Goal: Find specific page/section: Find specific page/section

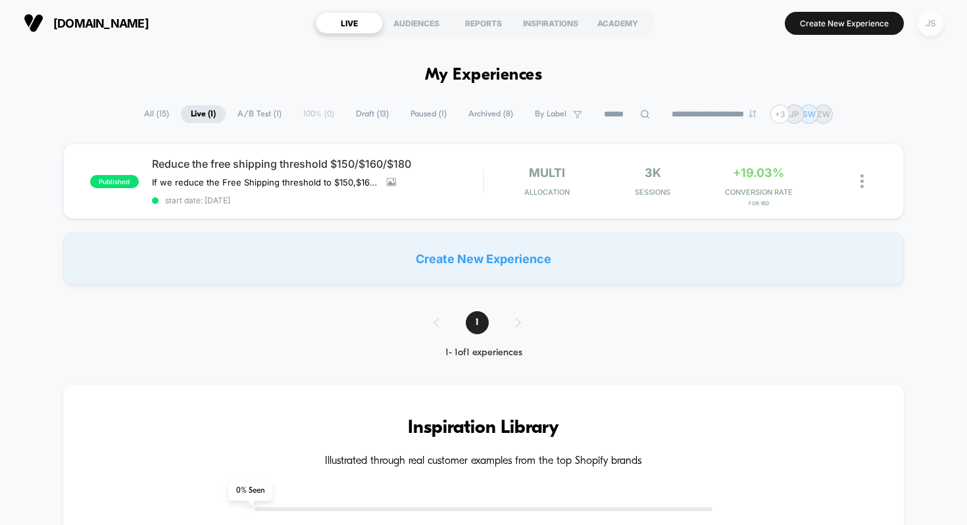
click at [938, 16] on div "JS" at bounding box center [930, 24] width 26 height 26
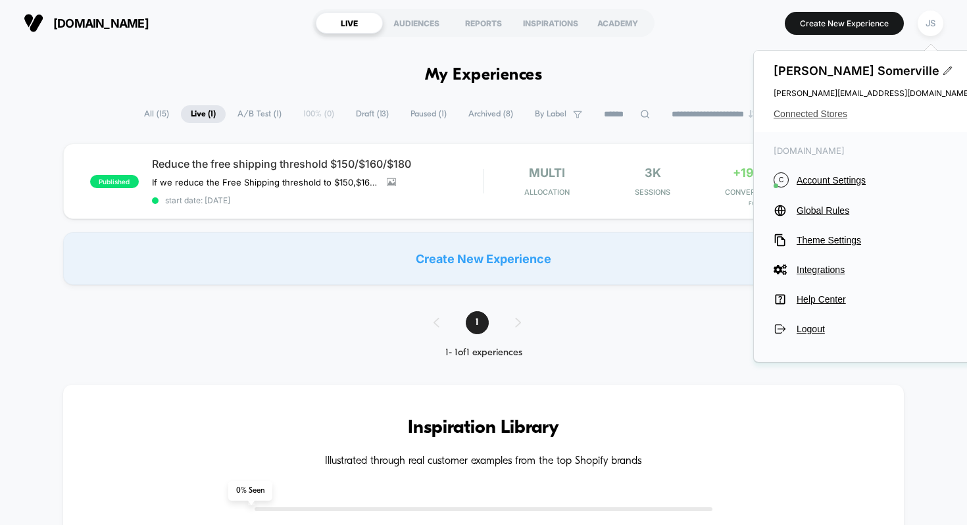
click at [811, 112] on span "Connected Stores" at bounding box center [871, 114] width 197 height 11
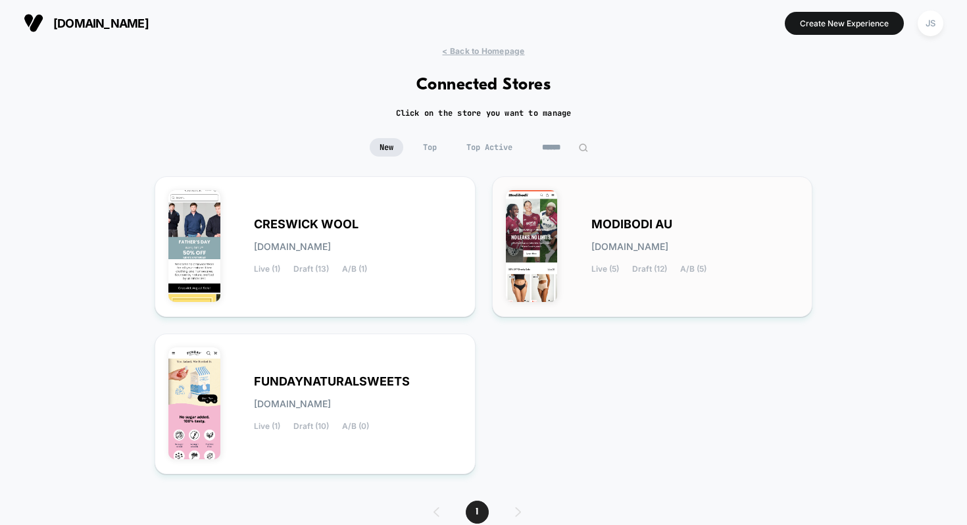
click at [626, 228] on span "MODIBODI AU" at bounding box center [631, 224] width 81 height 9
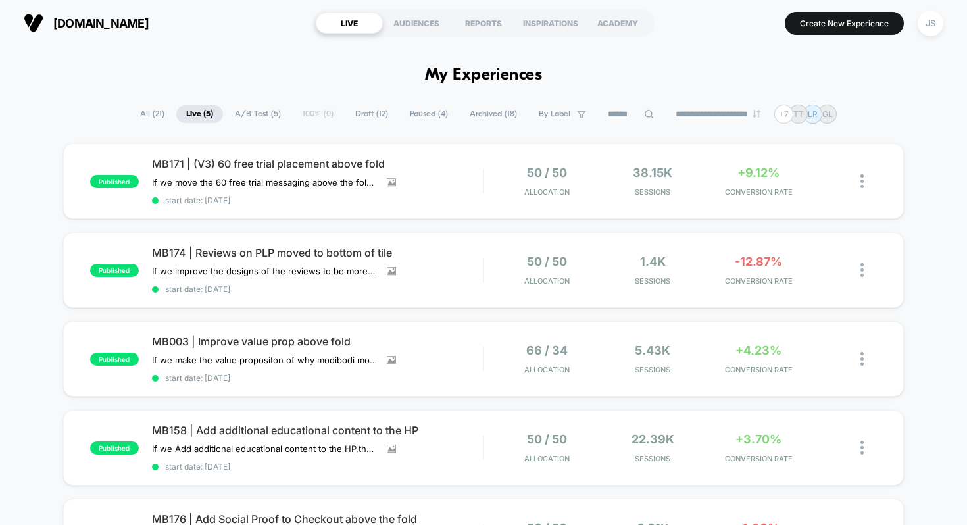
click at [421, 113] on span "Paused ( 4 )" at bounding box center [429, 114] width 58 height 18
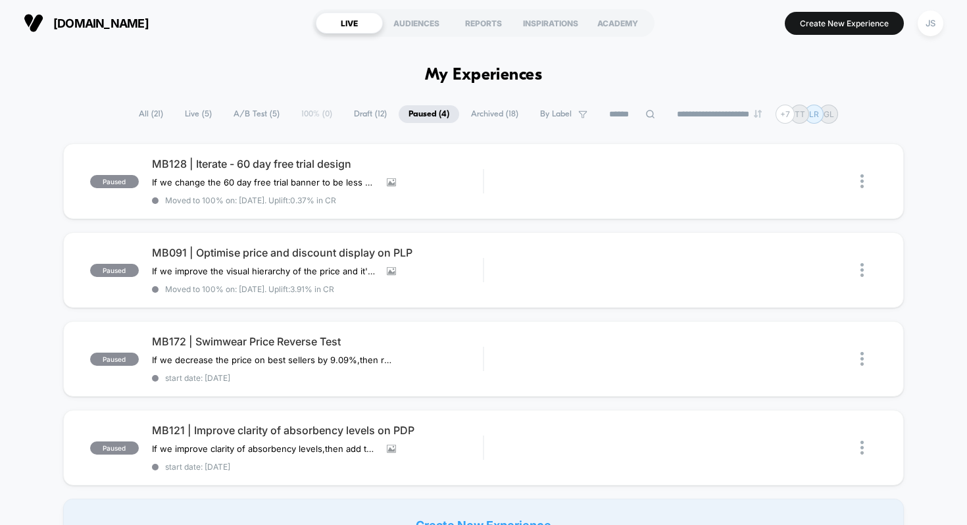
click at [344, 110] on span "Draft ( 12 )" at bounding box center [370, 114] width 53 height 18
